Goal: Information Seeking & Learning: Learn about a topic

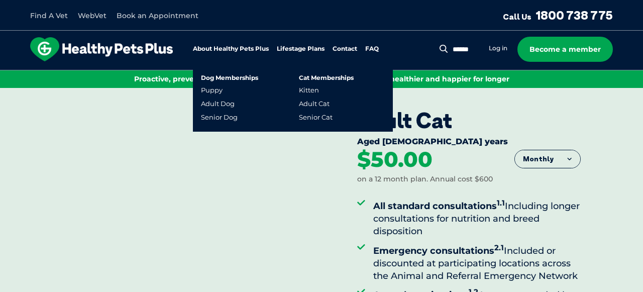
click at [302, 48] on link "Lifestage Plans" at bounding box center [301, 49] width 48 height 7
click at [305, 88] on link "Kitten" at bounding box center [309, 90] width 20 height 9
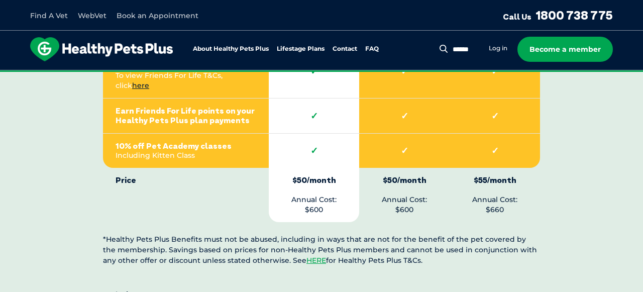
scroll to position [2344, 0]
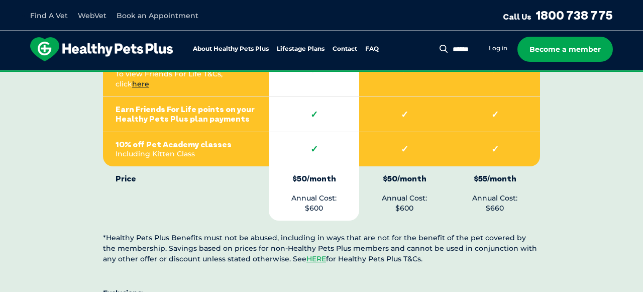
click at [289, 18] on div "Find A Vet WebVet Book an Appointment Call Us [PHONE_NUMBER]" at bounding box center [321, 16] width 583 height 16
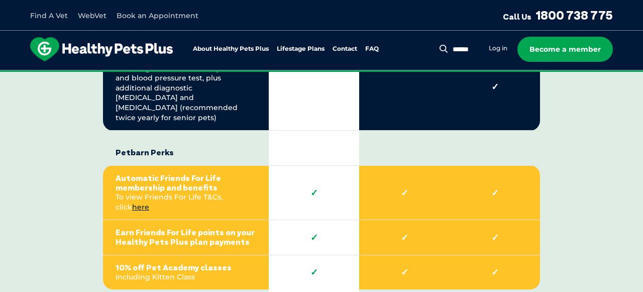
scroll to position [2222, 0]
